Goal: Entertainment & Leisure: Consume media (video, audio)

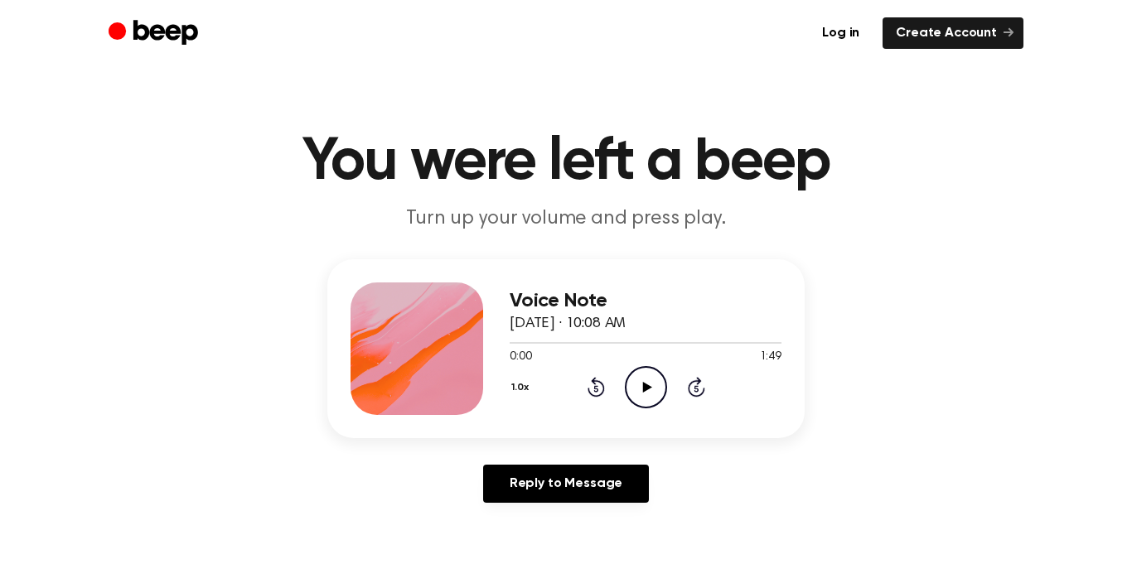
click at [650, 375] on icon "Play Audio" at bounding box center [646, 387] width 42 height 42
click at [653, 375] on icon "Pause Audio" at bounding box center [646, 387] width 42 height 42
click at [642, 384] on icon at bounding box center [646, 387] width 9 height 11
click at [642, 384] on icon at bounding box center [645, 387] width 7 height 11
click at [634, 388] on icon "Play Audio" at bounding box center [646, 387] width 42 height 42
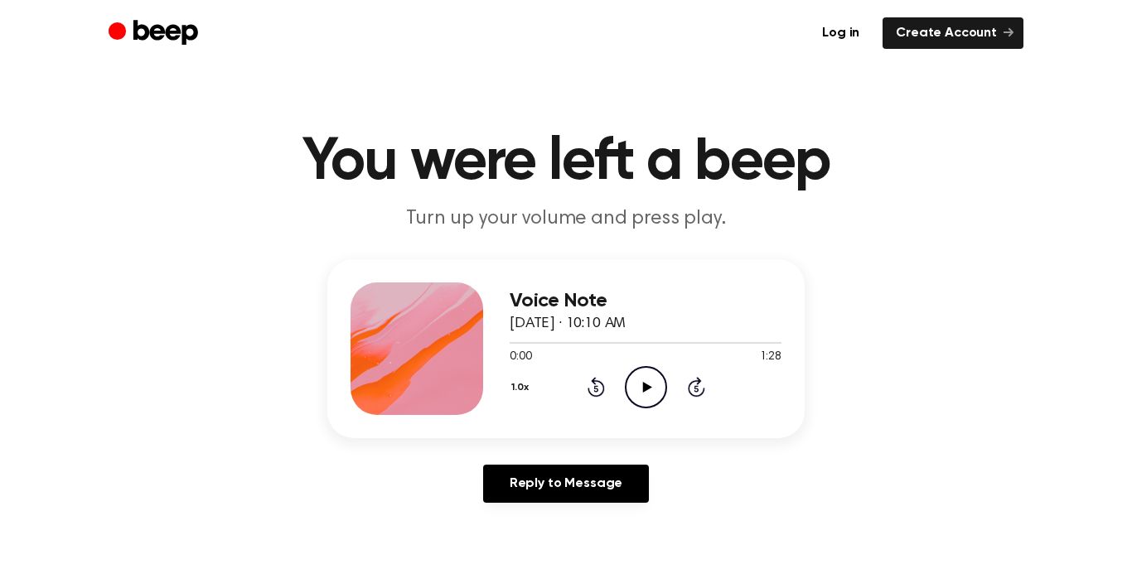
click at [643, 376] on icon "Play Audio" at bounding box center [646, 387] width 42 height 42
click at [643, 399] on icon "Play Audio" at bounding box center [646, 387] width 42 height 42
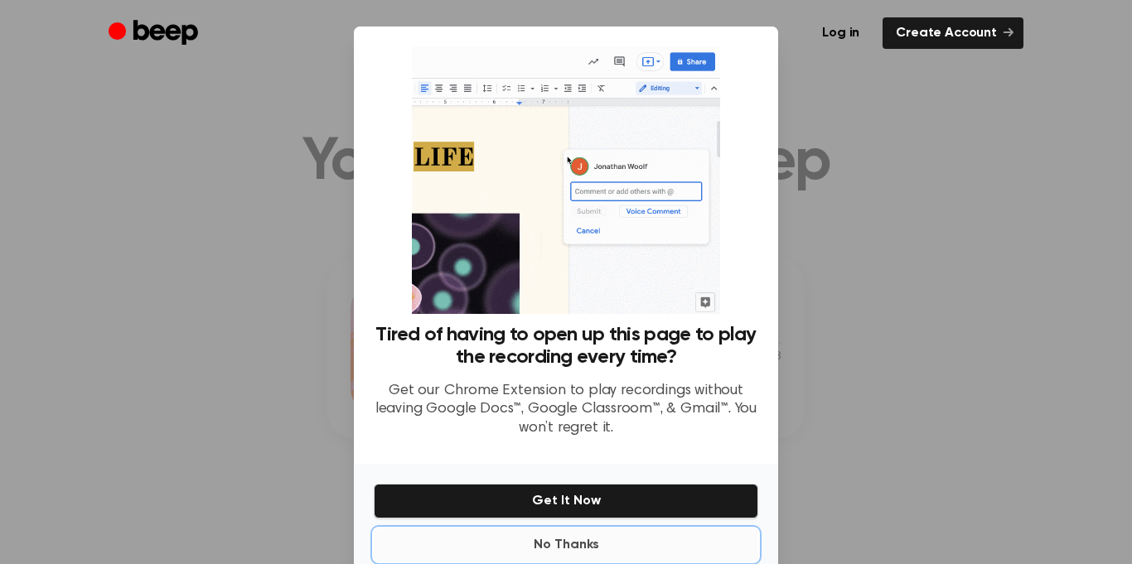
click at [578, 539] on button "No Thanks" at bounding box center [566, 545] width 384 height 33
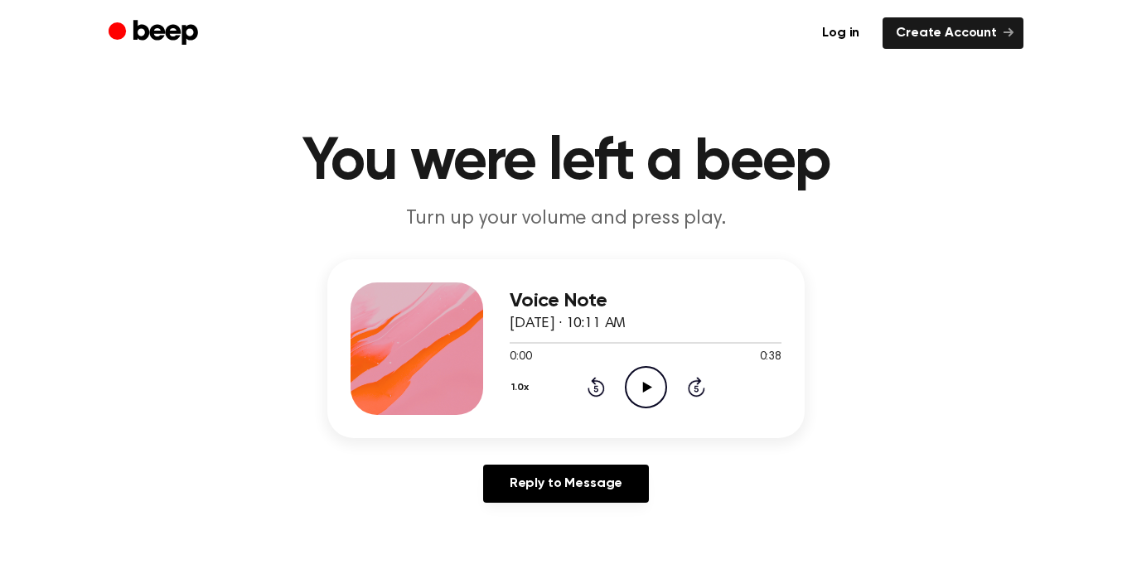
click at [642, 390] on icon "Play Audio" at bounding box center [646, 387] width 42 height 42
click at [606, 389] on div "1.0x Rewind 5 seconds Pause Audio Skip 5 seconds" at bounding box center [646, 387] width 272 height 42
click at [592, 391] on icon "Rewind 5 seconds" at bounding box center [596, 387] width 18 height 22
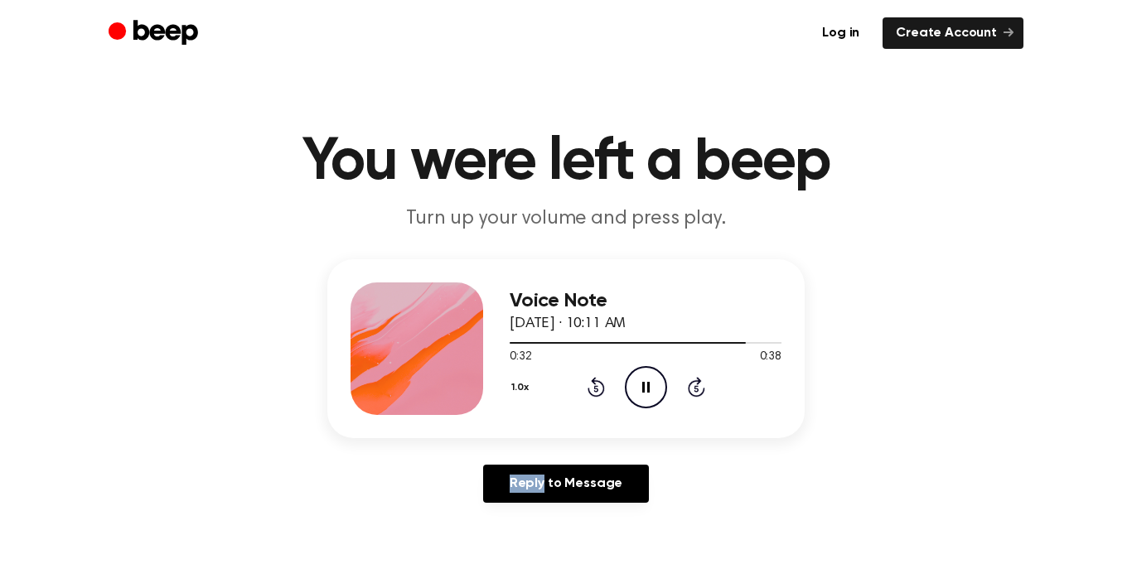
click at [592, 391] on icon "Rewind 5 seconds" at bounding box center [596, 387] width 18 height 22
click at [588, 373] on div "1.0x Rewind 5 seconds Pause Audio Skip 5 seconds" at bounding box center [646, 387] width 272 height 42
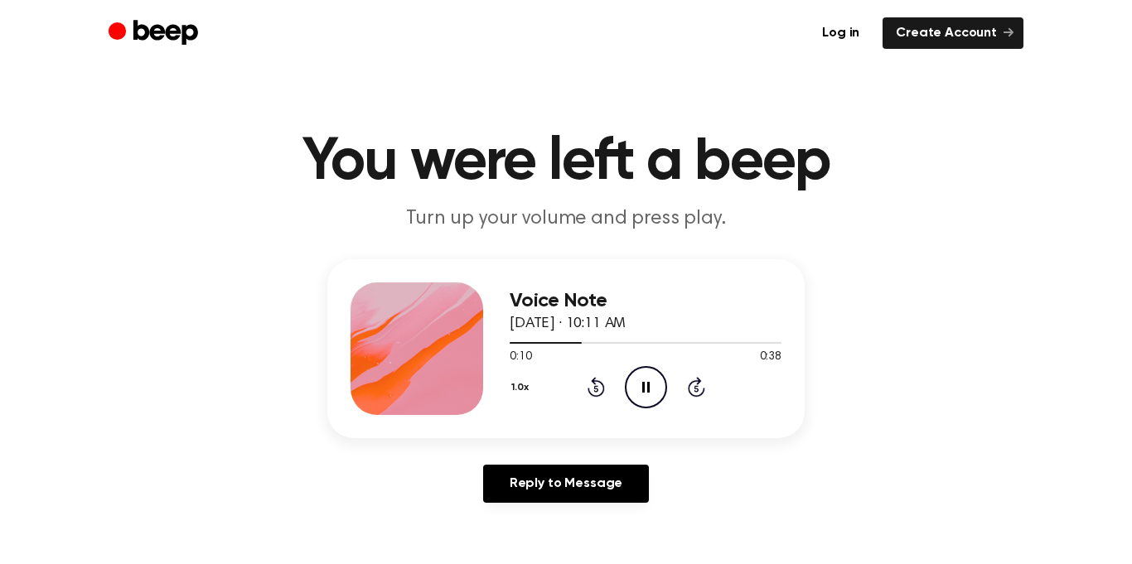
click at [592, 380] on icon at bounding box center [595, 387] width 17 height 20
